Goal: Task Accomplishment & Management: Manage account settings

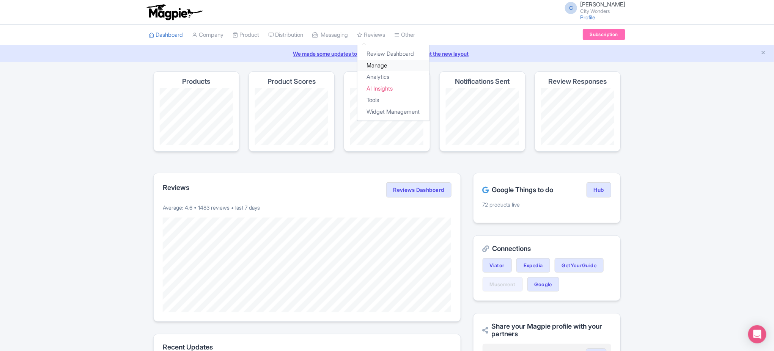
click at [388, 68] on link "Manage" at bounding box center [393, 66] width 72 height 12
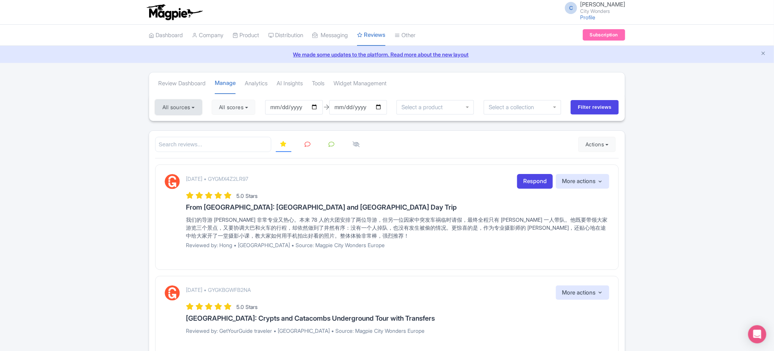
click at [197, 109] on button "All sources" at bounding box center [178, 107] width 47 height 15
